Goal: Transaction & Acquisition: Purchase product/service

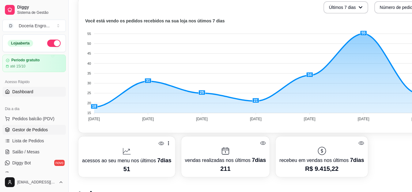
scroll to position [153, 0]
click at [37, 131] on span "Gestor de Pedidos" at bounding box center [30, 130] width 36 height 6
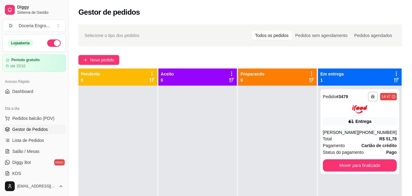
click at [39, 97] on div "Acesso Rápido Dashboard" at bounding box center [34, 86] width 68 height 25
click at [39, 94] on link "Dashboard" at bounding box center [33, 92] width 63 height 10
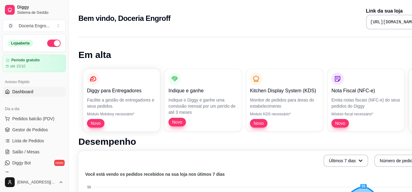
click at [187, 28] on div "Bem vindo, Doceria Engroff Link da sua loja [URL][DOMAIN_NAME]" at bounding box center [255, 18] width 355 height 22
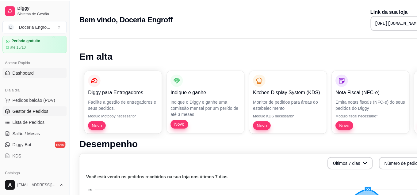
scroll to position [31, 0]
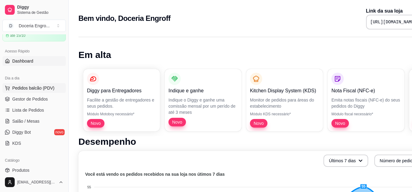
click at [41, 88] on span "Pedidos balcão (PDV)" at bounding box center [33, 88] width 42 height 6
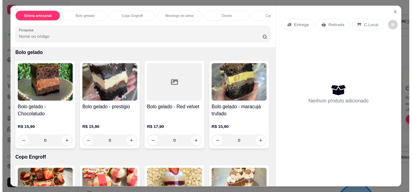
scroll to position [123, 0]
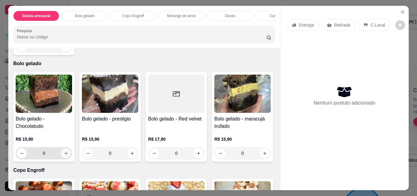
click at [64, 153] on button "increase-product-quantity" at bounding box center [66, 154] width 10 height 10
type input "1"
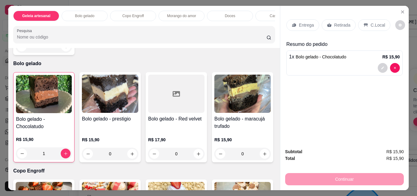
click at [328, 20] on div "Retirada" at bounding box center [339, 25] width 34 height 12
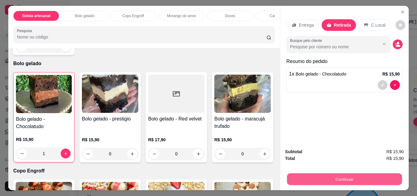
click at [331, 177] on button "Continuar" at bounding box center [344, 179] width 115 height 12
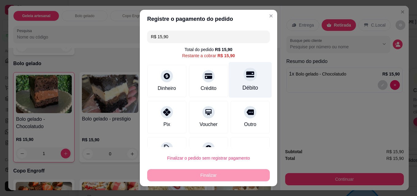
click at [242, 85] on div "Débito" at bounding box center [250, 88] width 16 height 8
type input "R$ 0,00"
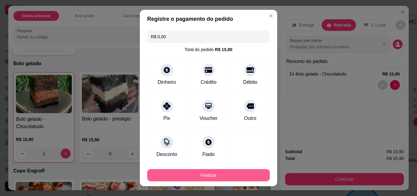
click at [202, 175] on button "Finalizar" at bounding box center [208, 175] width 123 height 12
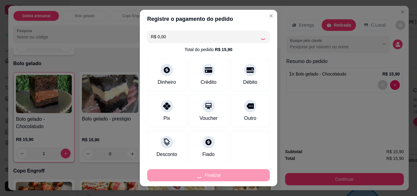
type input "0"
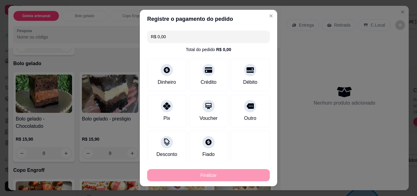
type input "-R$ 15,90"
